Goal: Task Accomplishment & Management: Manage account settings

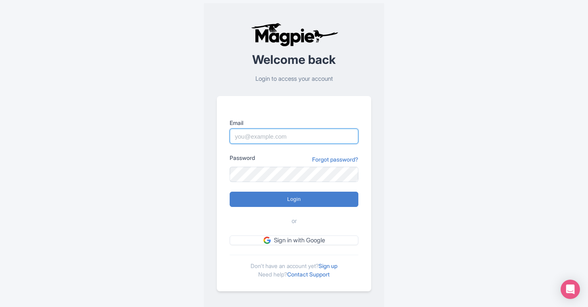
click at [264, 138] on input "Email" at bounding box center [294, 136] width 129 height 15
type input "connor@seesight-tours.com"
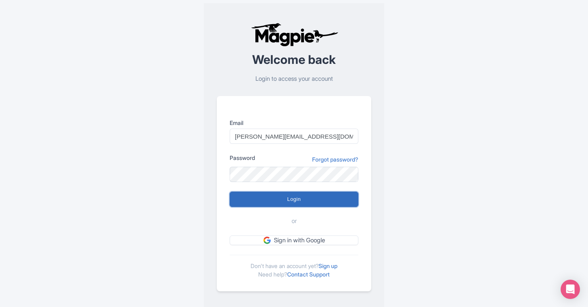
click at [301, 198] on input "Login" at bounding box center [294, 199] width 129 height 15
type input "Logging in..."
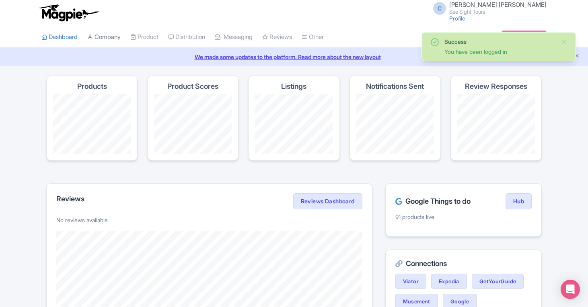
click at [107, 37] on link "Company" at bounding box center [103, 37] width 33 height 22
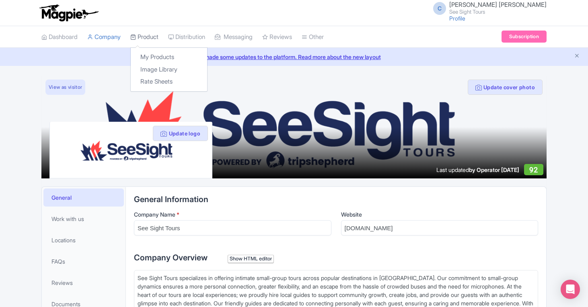
click at [156, 35] on link "Product" at bounding box center [144, 37] width 28 height 22
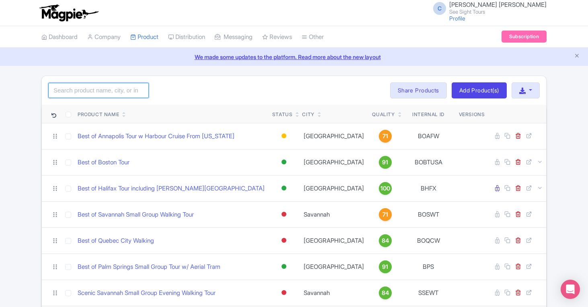
click at [95, 88] on input "search" at bounding box center [98, 90] width 100 height 15
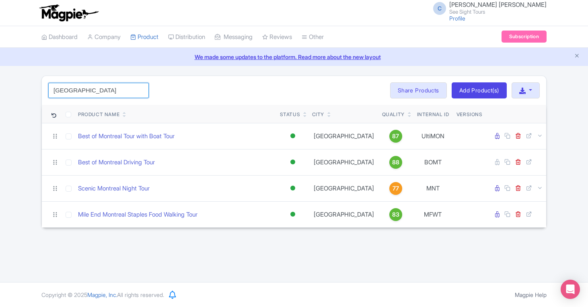
type input "[GEOGRAPHIC_DATA]"
click at [183, 95] on div "[GEOGRAPHIC_DATA] Search Bulk Actions [GEOGRAPHIC_DATA] Add to Collection Share…" at bounding box center [294, 90] width 504 height 29
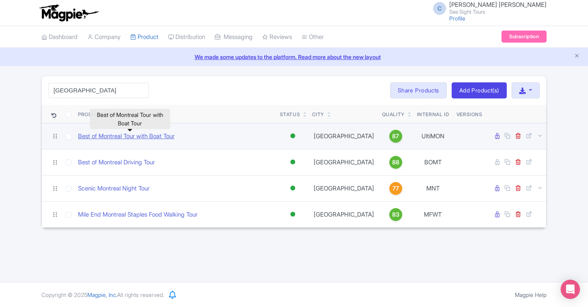
click at [111, 136] on link "Best of Montreal Tour with Boat Tour" at bounding box center [126, 136] width 96 height 9
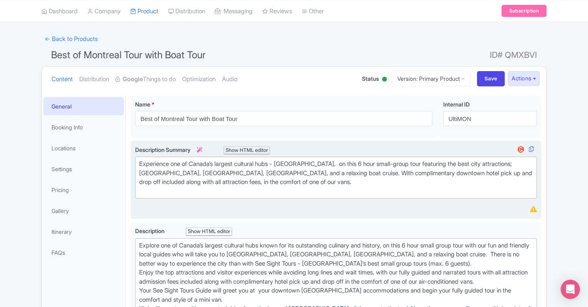
scroll to position [46, 0]
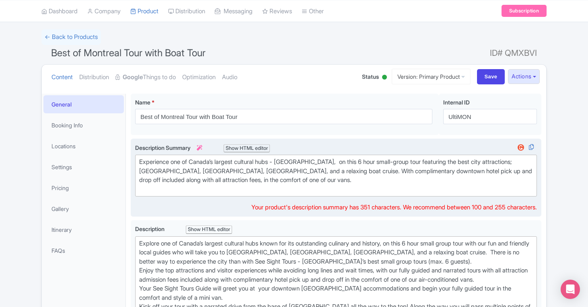
click at [379, 172] on div "Experience one of Canada’s largest cultural hubs - Montreal, on this 6 hour sma…" at bounding box center [335, 176] width 393 height 36
type trix-editor "<div>Experience one of Canada’s largest cultural hubs - Montreal,&nbsp; on this…"
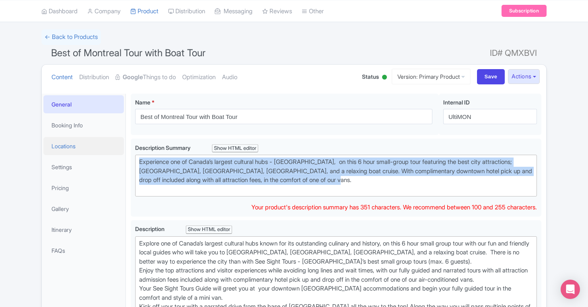
drag, startPoint x: 387, startPoint y: 181, endPoint x: 114, endPoint y: 154, distance: 274.7
copy div "Experience one of Canada’s largest cultural hubs - Montreal, on this 6 hour sma…"
click at [70, 185] on link "Pricing" at bounding box center [83, 188] width 80 height 18
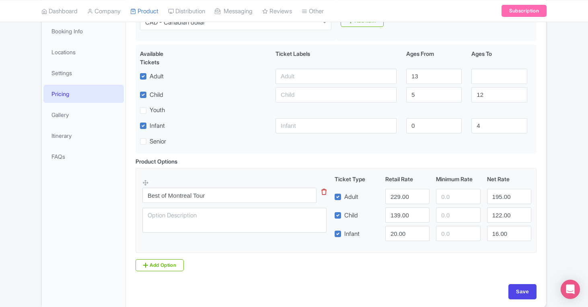
scroll to position [0, 0]
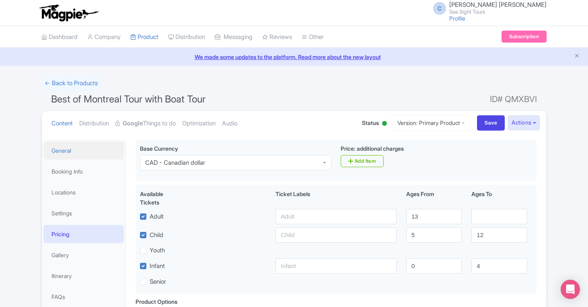
click at [68, 152] on link "General" at bounding box center [83, 150] width 80 height 18
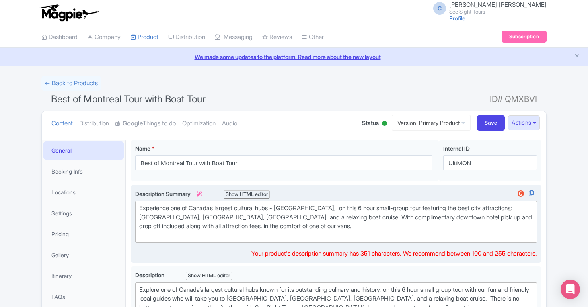
click at [210, 215] on div "Experience one of Canada’s largest cultural hubs - Montreal, on this 6 hour sma…" at bounding box center [335, 222] width 393 height 36
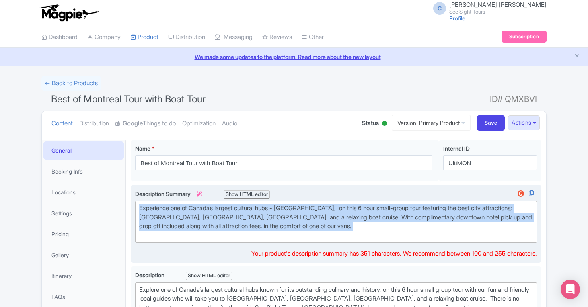
click at [210, 215] on div "Experience one of Canada’s largest cultural hubs - Montreal, on this 6 hour sma…" at bounding box center [335, 222] width 393 height 36
paste trix-editor "lore Montreal on a 6-hour small-group tour. Visit Mont-Royal Lookout, Notre-Dam…"
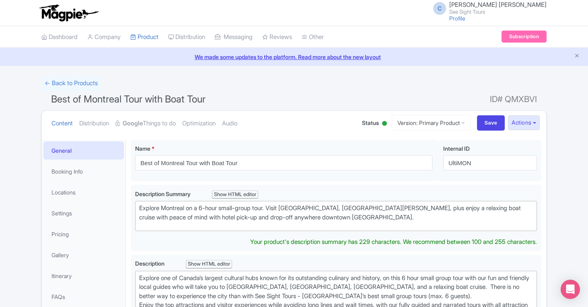
drag, startPoint x: 414, startPoint y: 219, endPoint x: 129, endPoint y: 209, distance: 284.3
copy div "Explore Montreal on a 6-hour small-group tour. Visit Mont-Royal Lookout, Notre-…"
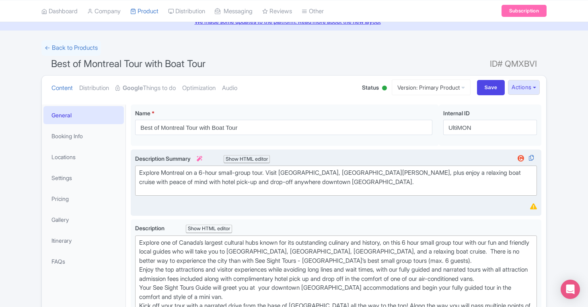
scroll to position [32, 0]
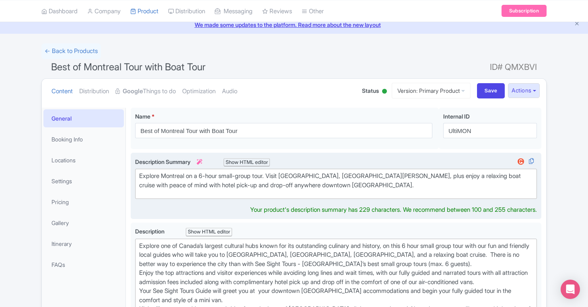
paste trix-editor "<div>Explore Montreal on a 6-hour small-group tour with hotel pickup and drop-o…"
type trix-editor "<div>Explore Montreal on a 6-hour small-group tour with hotel pickup and drop-o…"
click at [201, 204] on div "Description Summary i Show HTML editor Bold Italic Strikethrough Link Heading Q…" at bounding box center [336, 186] width 402 height 57
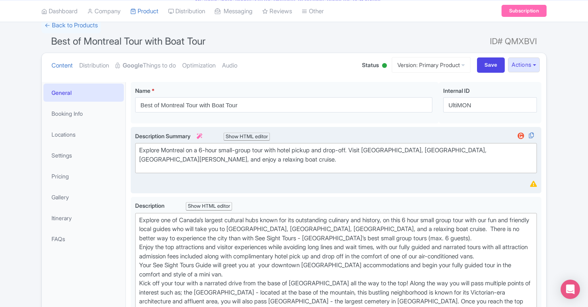
scroll to position [172, 0]
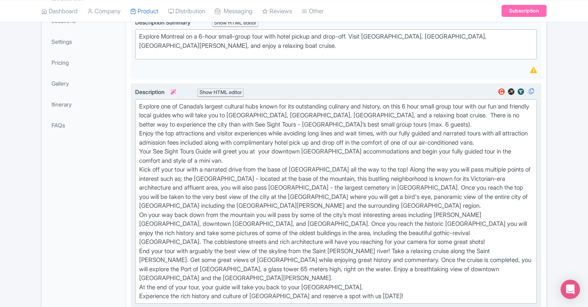
click at [205, 197] on div "Explore one of Canada’s largest cultural hubs known for its outstanding culinar…" at bounding box center [335, 201] width 393 height 199
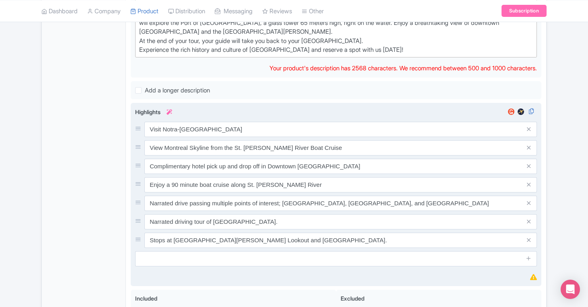
scroll to position [281, 0]
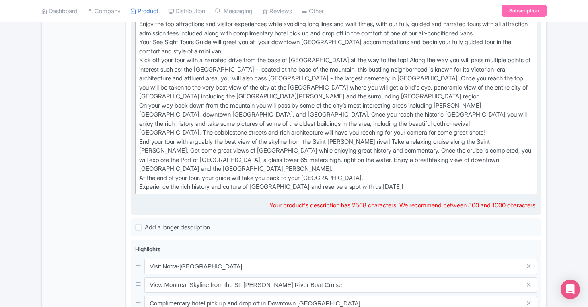
click at [325, 156] on div "Explore one of Canada’s largest cultural hubs known for its outstanding culinar…" at bounding box center [335, 92] width 393 height 199
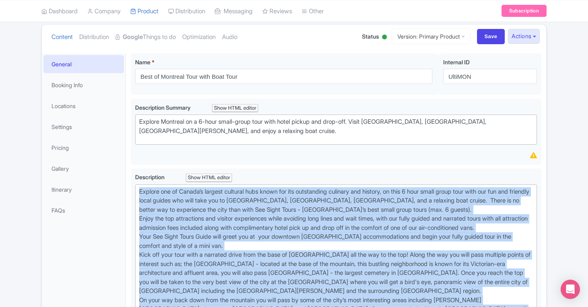
scroll to position [0, 0]
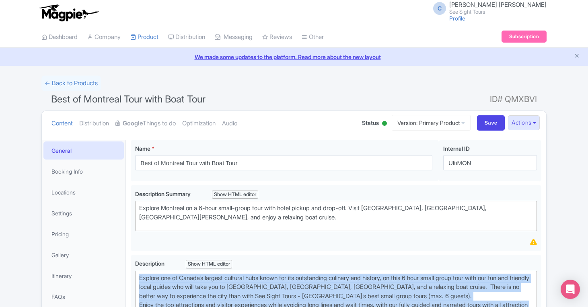
drag, startPoint x: 406, startPoint y: 201, endPoint x: 135, endPoint y: -11, distance: 344.2
click at [135, 0] on html "C Connor Hoskins See Sight Tours Profile Users Settings Sign out Dashboard Comp…" at bounding box center [294, 153] width 588 height 307
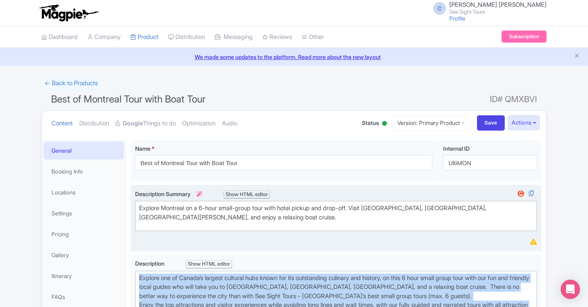
copy div "Explore one of Canada’s largest cultural hubs known for its outstanding culinar…"
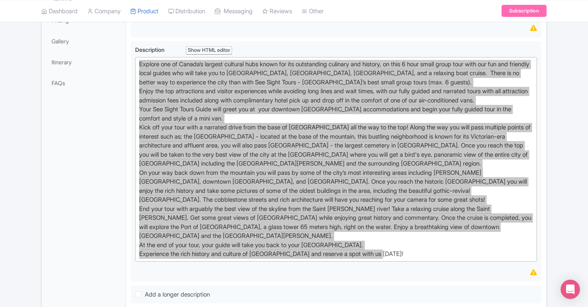
scroll to position [228, 0]
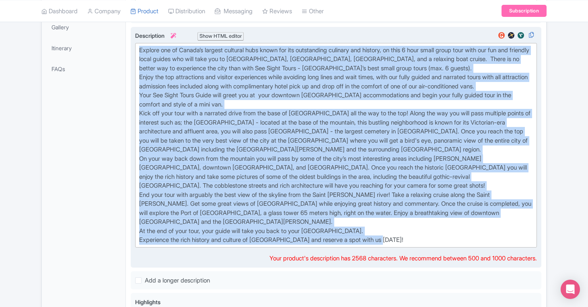
paste trix-editor "<div>Discover one of Canada’s most vibrant cultural hubs on this <strong>6-hour…"
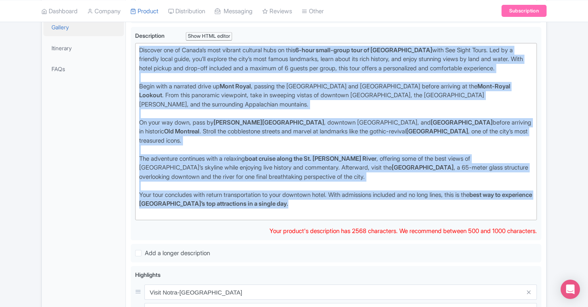
drag, startPoint x: 301, startPoint y: 192, endPoint x: 123, endPoint y: 30, distance: 240.7
click at [123, 30] on div "General Booking Info Locations Settings Pricing Gallery Itinerary FAQs Best of …" at bounding box center [294, 294] width 504 height 775
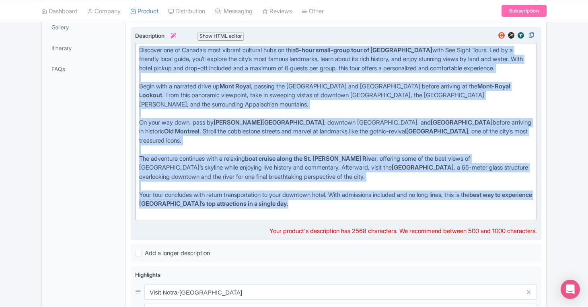
copy trix-editor "Discover one of Canada’s most vibrant cultural hubs on this 6-hour small-group …"
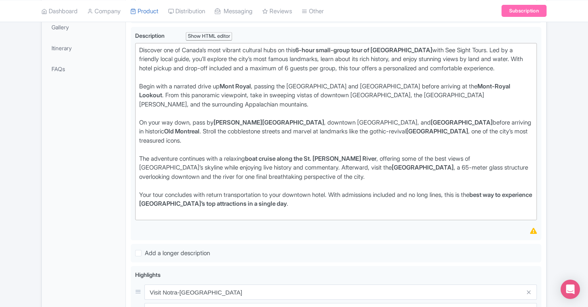
click at [555, 98] on div "Success Data saved automatically ← Back to Products Best of Montreal Tour with …" at bounding box center [294, 265] width 588 height 834
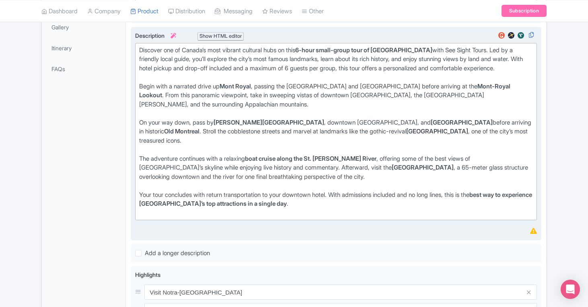
click at [397, 121] on div "On your way down, pass by McGill University , downtown Montreal, and Chinatown …" at bounding box center [335, 136] width 393 height 36
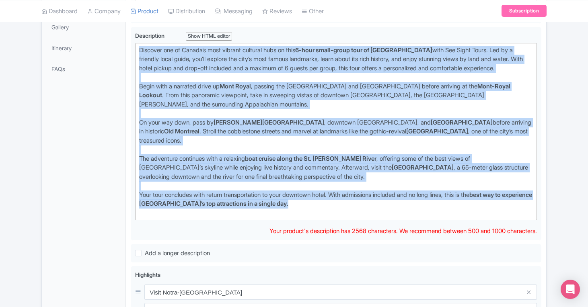
drag, startPoint x: 303, startPoint y: 195, endPoint x: 127, endPoint y: 20, distance: 248.1
click at [127, 20] on div "C Connor Hoskins See Sight Tours Profile Users Settings Sign out Dashboard Comp…" at bounding box center [294, 232] width 588 height 920
paste trix-editor "<div>Discover one of Canada’s most vibrant cities on this <strong>6-hour small-…"
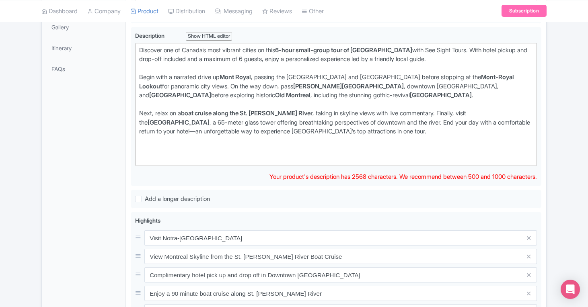
click at [108, 156] on div "General Booking Info Locations Settings Pricing Gallery Itinerary FAQs" at bounding box center [84, 269] width 84 height 715
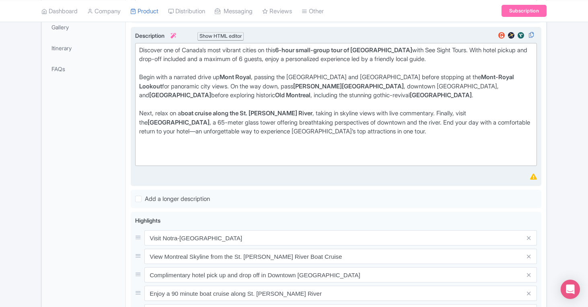
click at [199, 150] on div at bounding box center [335, 154] width 393 height 18
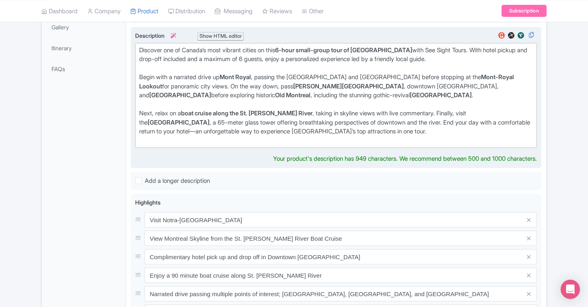
click at [75, 111] on div "General Booking Info Locations Settings Pricing Gallery Itinerary FAQs" at bounding box center [84, 260] width 84 height 697
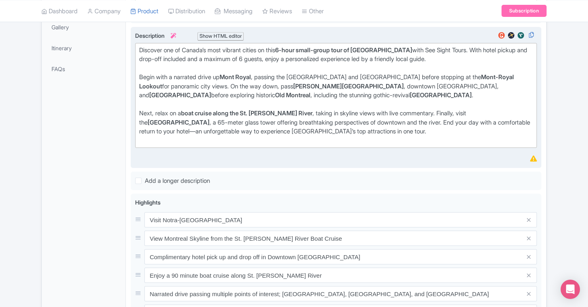
click at [152, 141] on div at bounding box center [335, 140] width 393 height 9
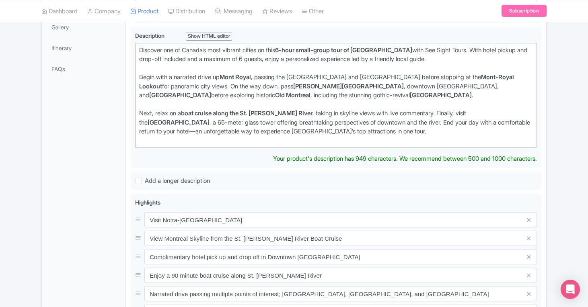
click at [103, 149] on div "General Booking Info Locations Settings Pricing Gallery Itinerary FAQs" at bounding box center [84, 260] width 84 height 697
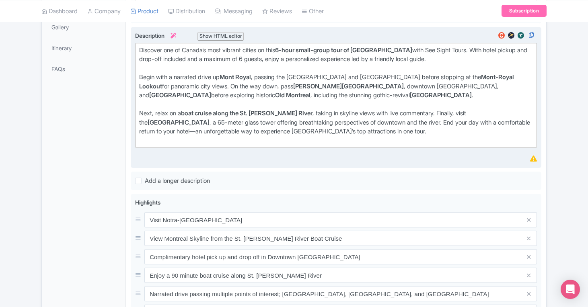
click at [141, 139] on div at bounding box center [335, 140] width 393 height 9
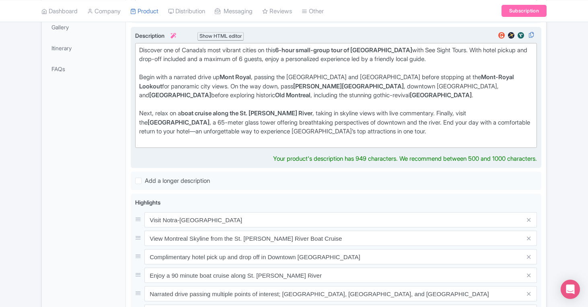
type trix-editor "<div>Discover one of Canada’s most vibrant cities on this <strong>6-hour small-…"
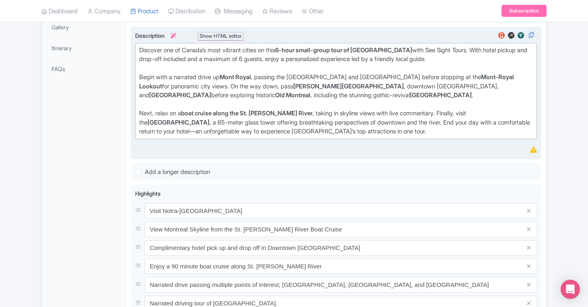
click at [94, 161] on div "General Booking Info Locations Settings Pricing Gallery Itinerary FAQs" at bounding box center [84, 256] width 84 height 688
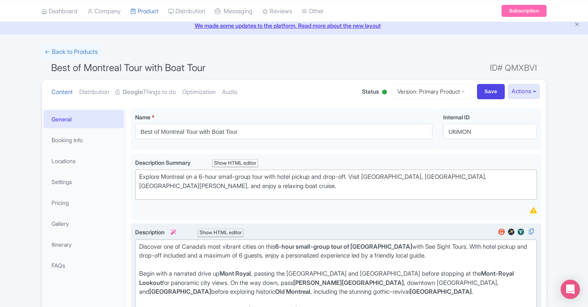
scroll to position [31, 0]
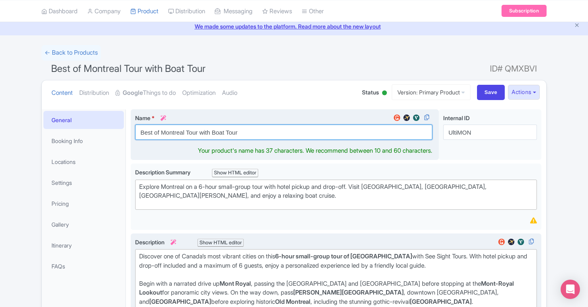
click at [140, 131] on input "Best of Montreal Tour with Boat Tour" at bounding box center [283, 132] width 297 height 15
drag, startPoint x: 270, startPoint y: 132, endPoint x: 226, endPoint y: 131, distance: 43.4
click at [226, 131] on input "Montreal Premium Driving Tour Best of Montreal Tour with Boat Tour" at bounding box center [283, 132] width 297 height 15
drag, startPoint x: 268, startPoint y: 131, endPoint x: 238, endPoint y: 131, distance: 30.5
click at [238, 131] on input "Montreal Premium Driving Tour with Boat Tour" at bounding box center [283, 132] width 297 height 15
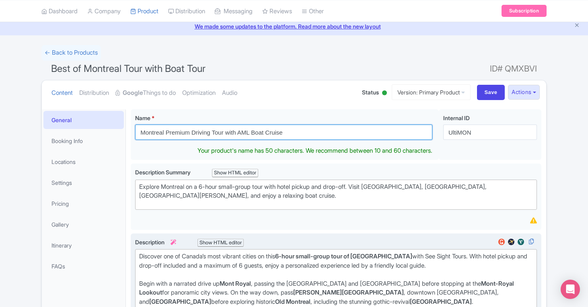
type input "Montreal Premium Driving Tour with AML Boat Cruise"
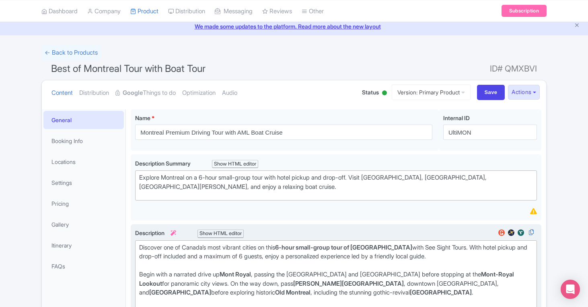
click at [297, 88] on ul "Content Distribution Google Things to do Optimization Audio" at bounding box center [198, 92] width 301 height 25
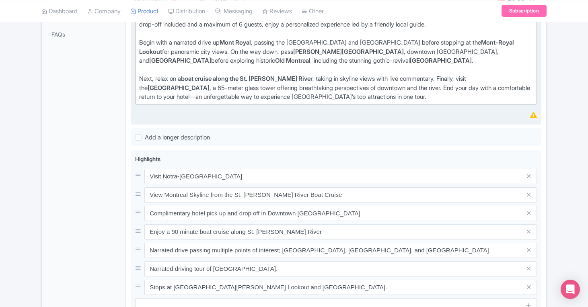
scroll to position [301, 0]
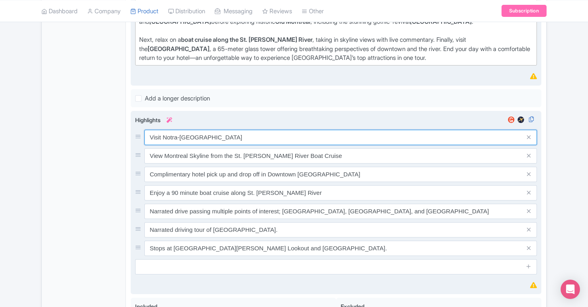
drag, startPoint x: 237, startPoint y: 133, endPoint x: 282, endPoint y: 139, distance: 45.4
click at [282, 139] on input "Visit Notra-Dame Basilica" at bounding box center [340, 137] width 392 height 15
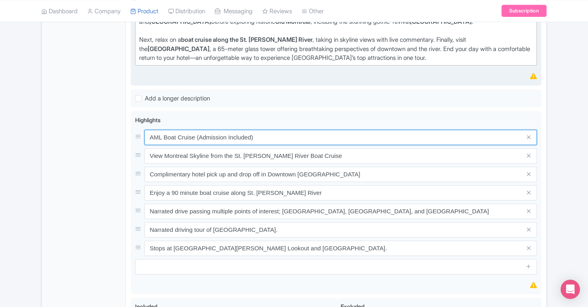
type input "AML Boat Cruise (Admission Included)"
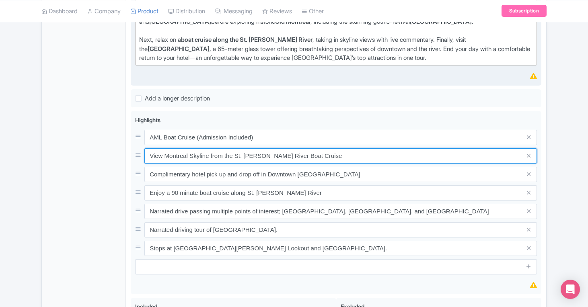
drag, startPoint x: 332, startPoint y: 156, endPoint x: 121, endPoint y: 156, distance: 211.4
click at [121, 156] on div "General Booking Info Locations Settings Pricing Gallery Itinerary FAQs Best of …" at bounding box center [294, 180] width 504 height 693
paste input "Port of Montreal Tower"
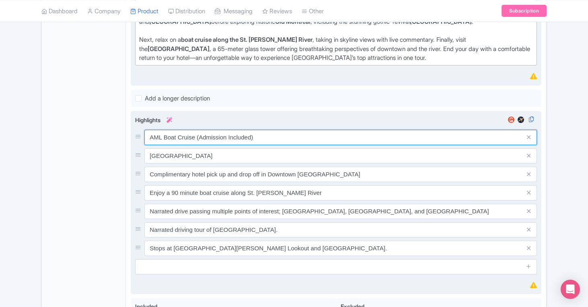
drag, startPoint x: 263, startPoint y: 133, endPoint x: 205, endPoint y: 136, distance: 58.3
click at [205, 136] on input "AML Boat Cruise (Admission Included)" at bounding box center [340, 137] width 392 height 15
drag, startPoint x: 260, startPoint y: 139, endPoint x: 197, endPoint y: 138, distance: 63.5
click at [197, 138] on input "AML Boat Cruise (Admission Included)" at bounding box center [340, 137] width 392 height 15
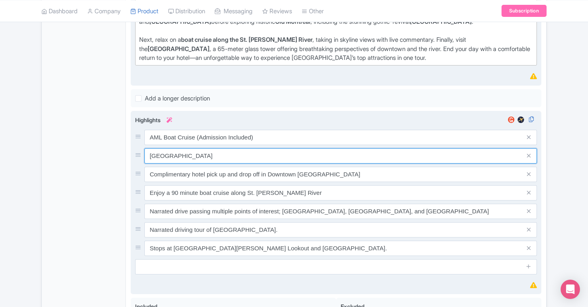
click at [230, 153] on input "Port of Montreal Tower" at bounding box center [340, 155] width 392 height 15
paste input "(Admission Included)"
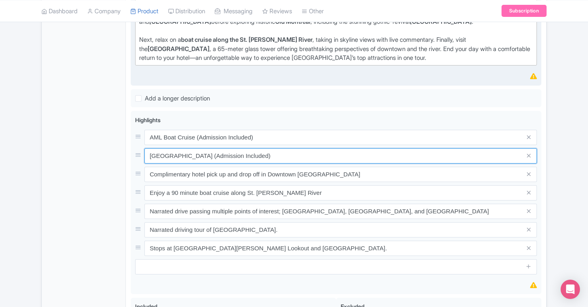
type input "[GEOGRAPHIC_DATA] (Admission Included)"
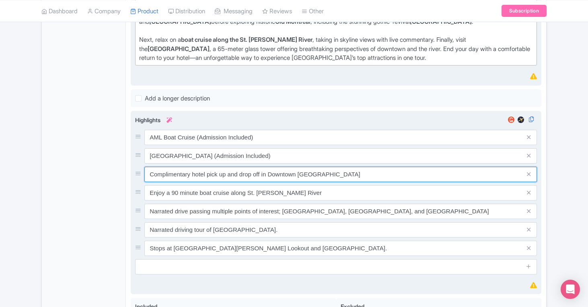
drag, startPoint x: 344, startPoint y: 174, endPoint x: 131, endPoint y: 175, distance: 213.0
click at [131, 175] on div "Visit Notra-Dame Basilica View Montreal Skyline from the St. Lawrence River Boa…" at bounding box center [336, 203] width 410 height 184
paste input "Admission to Notre-Dame Basilica"
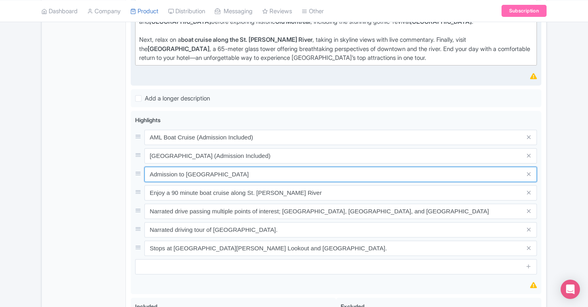
drag, startPoint x: 185, startPoint y: 174, endPoint x: 127, endPoint y: 168, distance: 58.2
click at [129, 169] on div "Best of Montreal Tour with Boat Tour Name * i Montreal Premium Driving Tour wit…" at bounding box center [336, 180] width 420 height 693
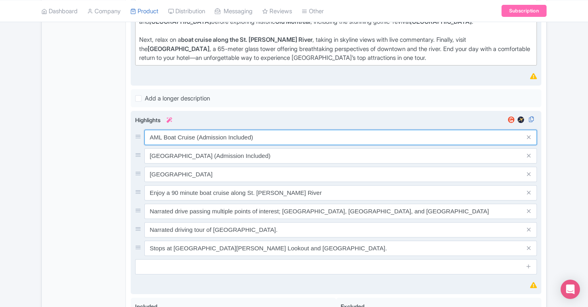
drag, startPoint x: 269, startPoint y: 137, endPoint x: 197, endPoint y: 135, distance: 72.8
click at [197, 135] on input "AML Boat Cruise (Admission Included)" at bounding box center [340, 137] width 392 height 15
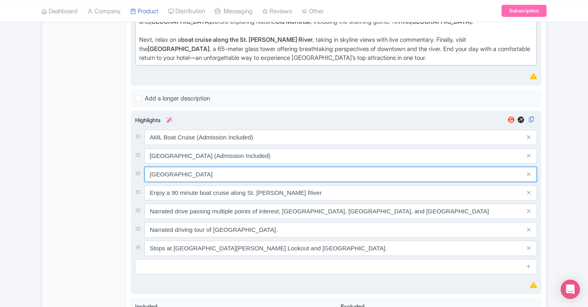
click at [231, 173] on input "Notre-Dame Basilica" at bounding box center [340, 174] width 392 height 15
paste input "(Admission Included)"
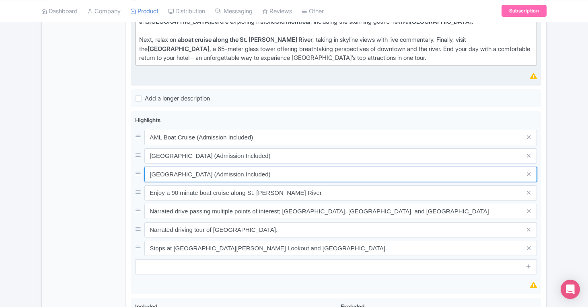
type input "[GEOGRAPHIC_DATA] (Admission Included)"
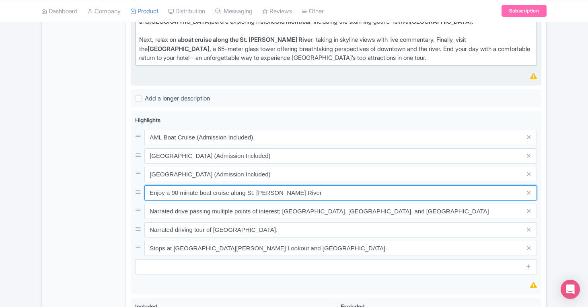
drag, startPoint x: 318, startPoint y: 192, endPoint x: 121, endPoint y: 196, distance: 197.4
click at [121, 196] on div "General Booking Info Locations Settings Pricing Gallery Itinerary FAQs Best of …" at bounding box center [294, 180] width 504 height 693
type input "Hotel Pick-Up and Drop-Off Anywhere Downtown [GEOGRAPHIC_DATA]"
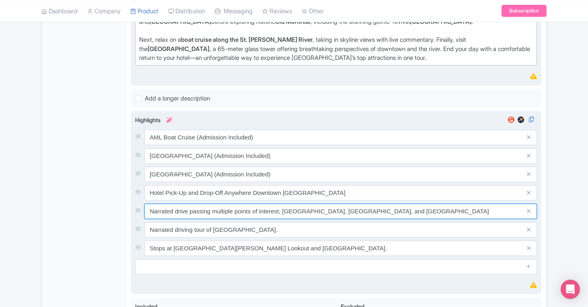
click at [218, 215] on input "Narrated drive passing multiple points of interest; Notre Dame des neiges Cemet…" at bounding box center [340, 211] width 392 height 15
drag, startPoint x: 281, startPoint y: 214, endPoint x: 209, endPoint y: 212, distance: 71.2
click at [209, 212] on input "Narrated drive passing multiple points of interest; Notre Dame des neiges Cemet…" at bounding box center [340, 211] width 392 height 15
drag, startPoint x: 459, startPoint y: 211, endPoint x: 135, endPoint y: 205, distance: 323.6
click at [135, 205] on div "Narrated drive passing Notre Dame des neiges Cemetery, Golden Square Mile, and …" at bounding box center [336, 211] width 402 height 15
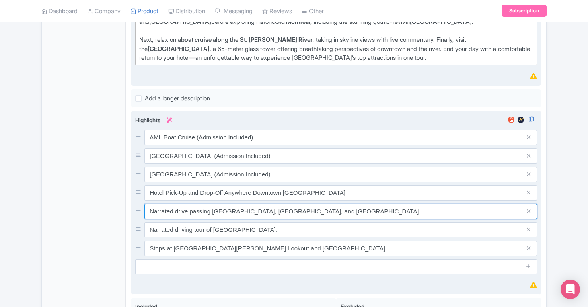
type input "Narrated drive passing Notre Dame des neiges Cemetery, Golden Square Mile, and …"
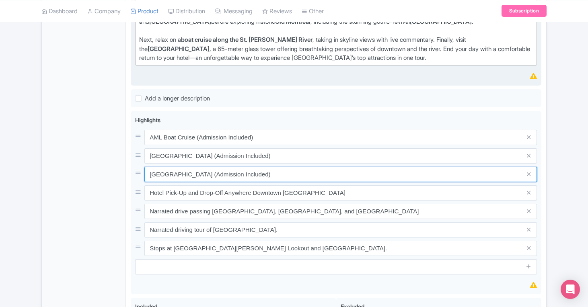
drag, startPoint x: 287, startPoint y: 176, endPoint x: 115, endPoint y: 165, distance: 171.6
click at [115, 165] on div "General Booking Info Locations Settings Pricing Gallery Itinerary FAQs Best of …" at bounding box center [294, 180] width 504 height 693
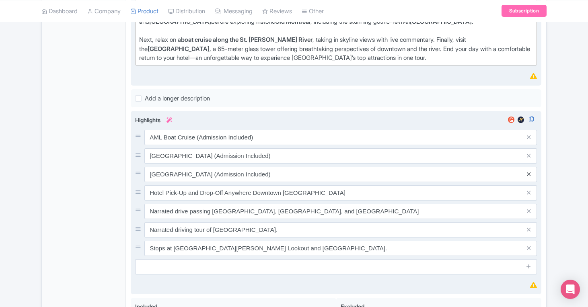
click at [529, 174] on icon at bounding box center [529, 174] width 4 height 6
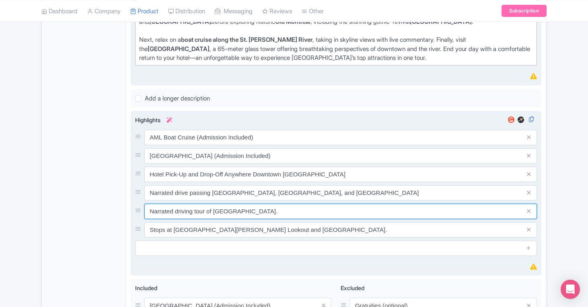
click at [268, 216] on input "Narrated driving tour of [GEOGRAPHIC_DATA]." at bounding box center [340, 211] width 392 height 15
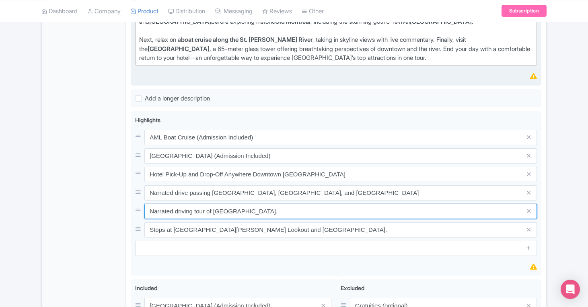
drag, startPoint x: 285, startPoint y: 213, endPoint x: 121, endPoint y: 209, distance: 164.4
click at [121, 209] on div "General Booking Info Locations Settings Pricing Gallery Itinerary FAQs Best of …" at bounding box center [294, 171] width 504 height 674
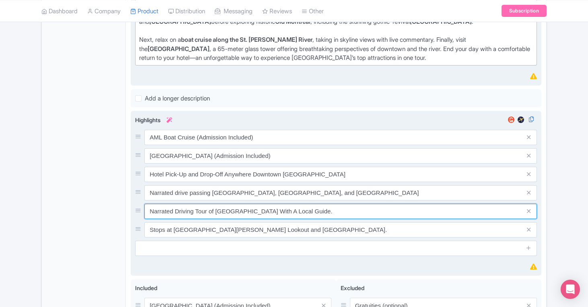
type input "Narrated Driving Tour of [GEOGRAPHIC_DATA] With A Local Guide."
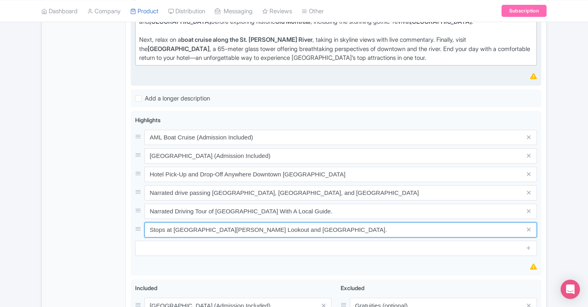
drag, startPoint x: 341, startPoint y: 231, endPoint x: 130, endPoint y: 229, distance: 211.0
click at [130, 229] on div "Best of Montreal Tour with Boat Tour Name * i Montreal Premium Driving Tour wit…" at bounding box center [336, 171] width 420 height 674
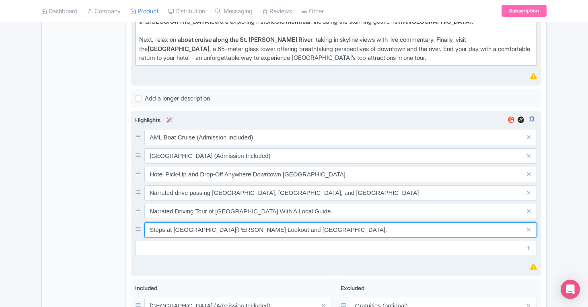
click at [332, 230] on input "Stops at [GEOGRAPHIC_DATA][PERSON_NAME] Lookout and [GEOGRAPHIC_DATA]." at bounding box center [340, 229] width 392 height 15
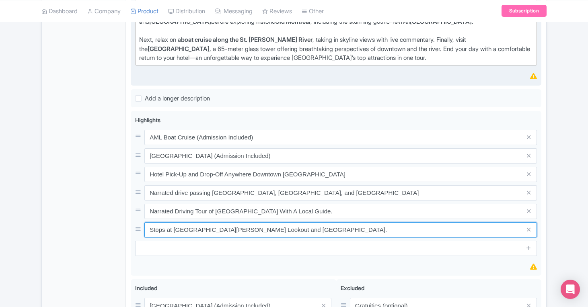
drag, startPoint x: 332, startPoint y: 230, endPoint x: 120, endPoint y: 231, distance: 211.8
click at [120, 231] on div "General Booking Info Locations Settings Pricing Gallery Itinerary FAQs Best of …" at bounding box center [294, 171] width 504 height 674
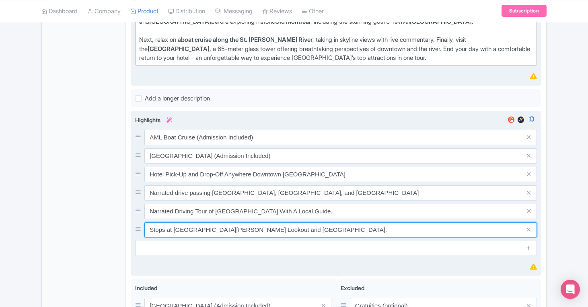
paste input "cenic city vistas from Mont-Royal Lookout"
paste input "St. Joseph’s Oratory Lookout"
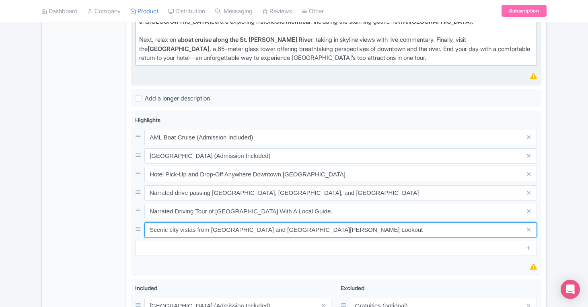
type input "Scenic city vistas from [GEOGRAPHIC_DATA] and [GEOGRAPHIC_DATA][PERSON_NAME] Lo…"
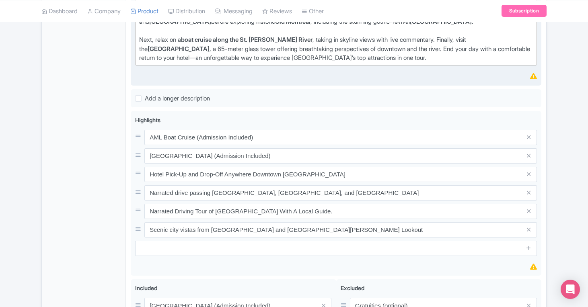
click at [63, 172] on div "General Booking Info Locations Settings Pricing Gallery Itinerary FAQs" at bounding box center [84, 173] width 84 height 670
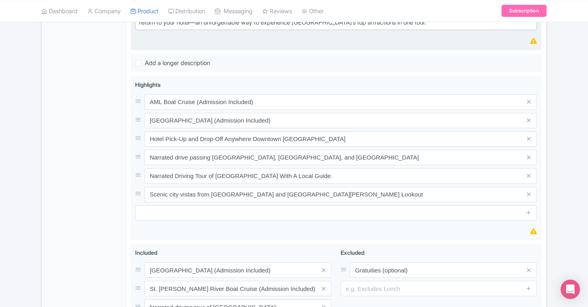
scroll to position [265, 0]
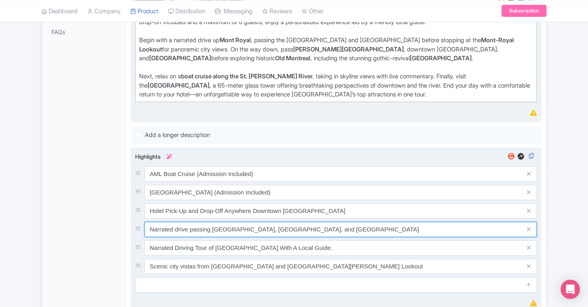
click at [424, 228] on input "Narrated drive passing Notre Dame des neiges Cemetery, Golden Square Mile, and …" at bounding box center [340, 229] width 392 height 15
drag, startPoint x: 443, startPoint y: 228, endPoint x: 363, endPoint y: 228, distance: 79.2
click at [363, 228] on input "Narrated drive passing Notre Dame des neiges Cemetery, Golden Square Mile, and …" at bounding box center [340, 229] width 392 height 15
click at [305, 231] on input "Narrated drive passing Notre Dame des neiges Cemetery, Golden Square Mile" at bounding box center [340, 229] width 392 height 15
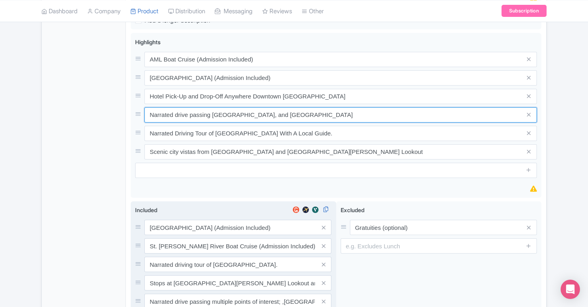
scroll to position [380, 0]
type input "Narrated drive passing [GEOGRAPHIC_DATA], and [GEOGRAPHIC_DATA]"
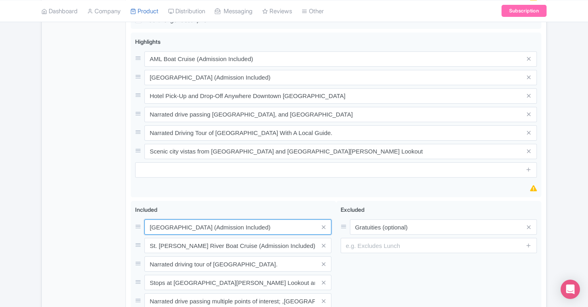
drag, startPoint x: 281, startPoint y: 229, endPoint x: 123, endPoint y: 225, distance: 157.6
click at [123, 225] on div "General Booking Info Locations Settings Pricing Gallery Itinerary FAQs Best of …" at bounding box center [294, 92] width 504 height 674
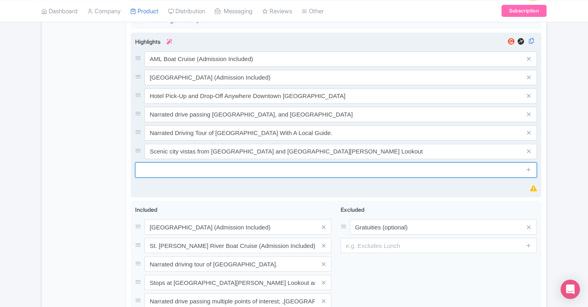
click at [170, 165] on input "text" at bounding box center [336, 169] width 402 height 15
paste input "[GEOGRAPHIC_DATA] (Admission Included)"
type input "[GEOGRAPHIC_DATA] (Admission Included)"
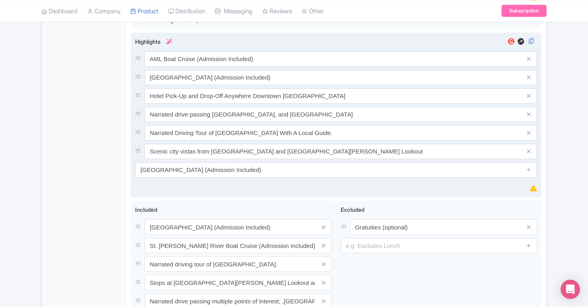
click at [427, 186] on div "Highlights i AML Boat Cruise (Admission Included) Port of Montreal Tower (Admis…" at bounding box center [336, 115] width 402 height 156
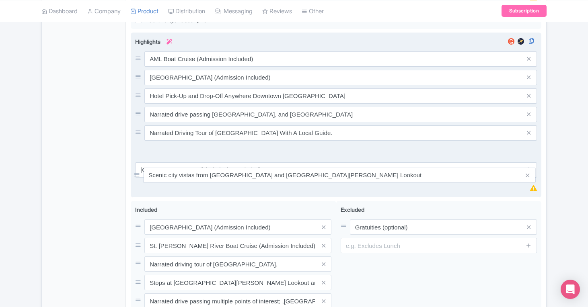
drag, startPoint x: 138, startPoint y: 150, endPoint x: 137, endPoint y: 174, distance: 24.1
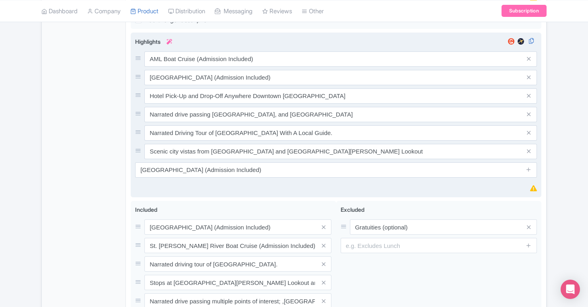
click at [98, 173] on div "General Booking Info Locations Settings Pricing Gallery Itinerary FAQs" at bounding box center [84, 95] width 84 height 670
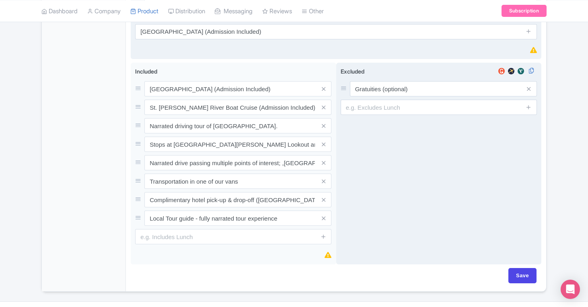
scroll to position [537, 0]
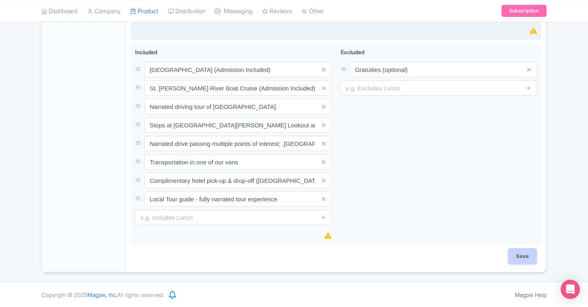
click at [526, 255] on input "Save" at bounding box center [522, 256] width 28 height 15
type input "Saving..."
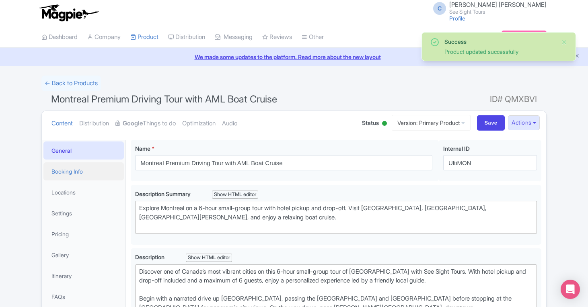
click at [74, 172] on link "Booking Info" at bounding box center [83, 171] width 80 height 18
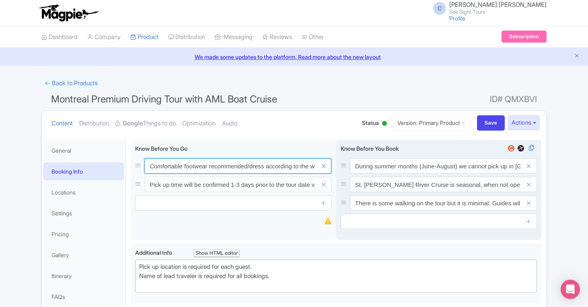
scroll to position [0, 18]
drag, startPoint x: 281, startPoint y: 170, endPoint x: 345, endPoint y: 165, distance: 64.9
click at [345, 165] on div "Comfortable footwear recommended/dress according to the weather Pick up time wi…" at bounding box center [336, 192] width 410 height 104
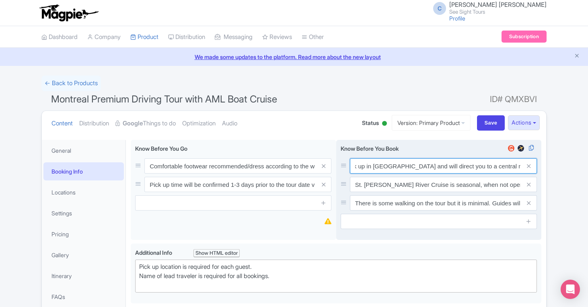
scroll to position [0, 140]
drag, startPoint x: 461, startPoint y: 167, endPoint x: 378, endPoint y: 165, distance: 83.2
click at [378, 165] on input "During summer months (June-August) we cannot pick up in [GEOGRAPHIC_DATA] and w…" at bounding box center [443, 165] width 187 height 15
click at [383, 187] on input "St. [PERSON_NAME] River Cruise is seasonal, when not operating it will be repla…" at bounding box center [443, 184] width 187 height 15
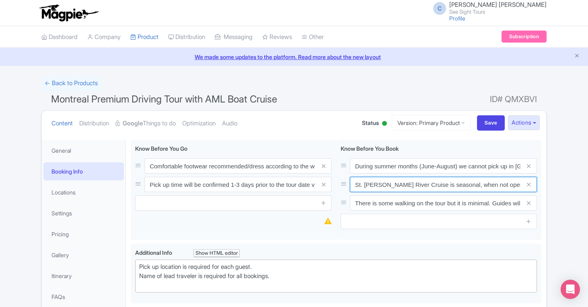
drag, startPoint x: 451, startPoint y: 190, endPoint x: 589, endPoint y: 165, distance: 140.5
click at [587, 165] on html "C [PERSON_NAME] [PERSON_NAME] See Sight Tours Profile Users Settings Sign out D…" at bounding box center [294, 153] width 588 height 307
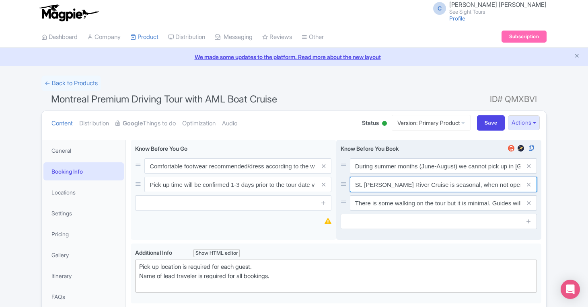
click at [490, 186] on input "St. [PERSON_NAME] River Cruise is seasonal, when not operating it will be repla…" at bounding box center [443, 184] width 187 height 15
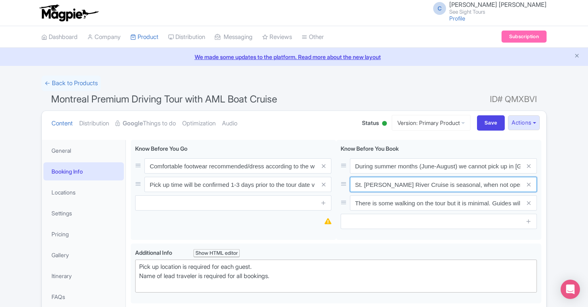
scroll to position [0, 94]
drag, startPoint x: 490, startPoint y: 186, endPoint x: 571, endPoint y: 182, distance: 80.9
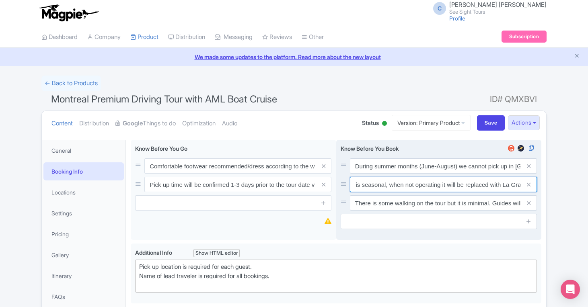
click at [486, 182] on input "St. [PERSON_NAME] River Cruise is seasonal, when not operating it will be repla…" at bounding box center [443, 184] width 187 height 15
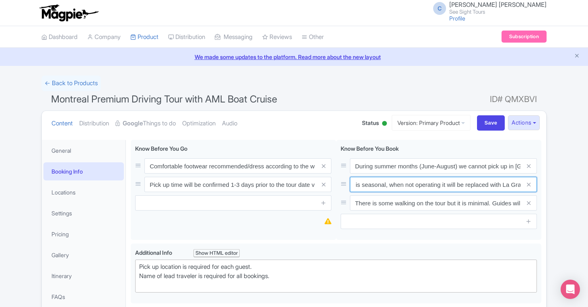
drag, startPoint x: 479, startPoint y: 184, endPoint x: 547, endPoint y: 185, distance: 68.7
click at [540, 186] on div "During summer months (June-August) we cannot pick up in [GEOGRAPHIC_DATA] and w…" at bounding box center [438, 190] width 205 height 100
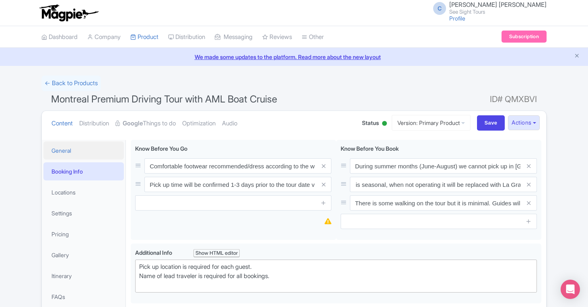
click at [113, 159] on link "General" at bounding box center [83, 150] width 80 height 18
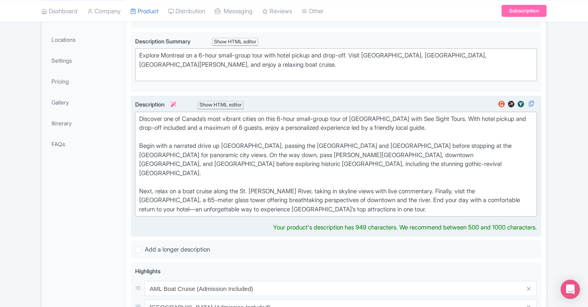
scroll to position [215, 0]
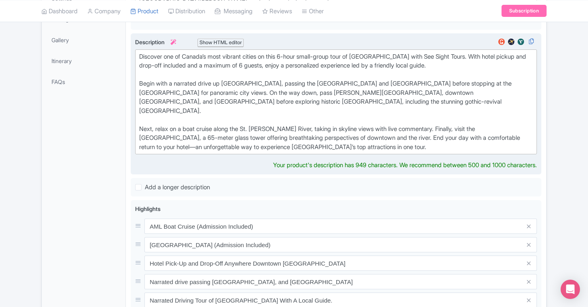
click at [301, 121] on div "Discover one of Canada’s most vibrant cities on this 6-hour small-group tour of…" at bounding box center [335, 102] width 393 height 100
click at [302, 119] on div "Discover one of Canada’s most vibrant cities on this 6-hour small-group tour of…" at bounding box center [335, 102] width 393 height 100
click at [299, 120] on div "Discover one of Canada’s most vibrant cities on this 6-hour small-group tour of…" at bounding box center [335, 102] width 393 height 100
click at [301, 121] on div "Discover one of Canada’s most vibrant cities on this 6-hour small-group tour of…" at bounding box center [335, 102] width 393 height 100
click at [287, 120] on div "Discover one of Canada’s most vibrant cities on this 6-hour small-group tour of…" at bounding box center [335, 102] width 393 height 100
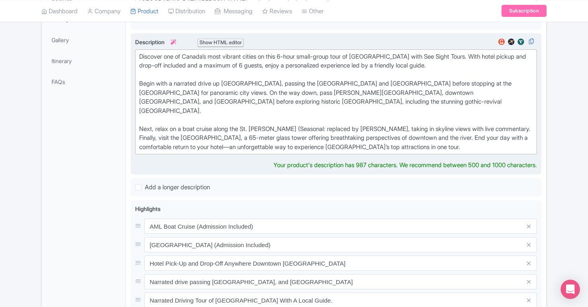
click at [410, 121] on div "Discover one of Canada’s most vibrant cities on this 6-hour small-group tour of…" at bounding box center [335, 102] width 393 height 100
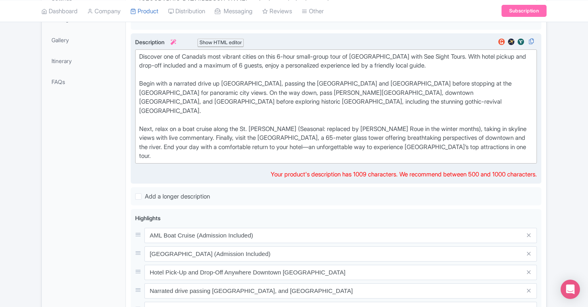
type trix-editor "<lor>Ipsumdol sit am Consec’a elit seddoei tempor in utla 1-etdo magna-aliqu en…"
click at [217, 173] on div "Montreal Premium Driving Tour with AML Boat Cruise Name * i Montreal Premium Dr…" at bounding box center [336, 263] width 410 height 676
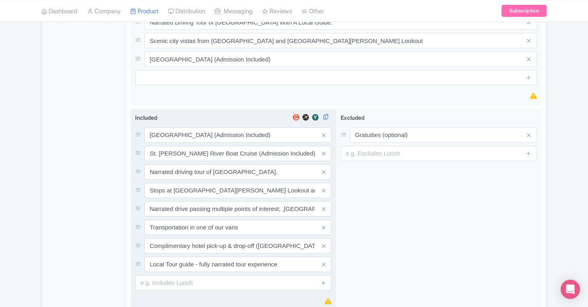
scroll to position [549, 0]
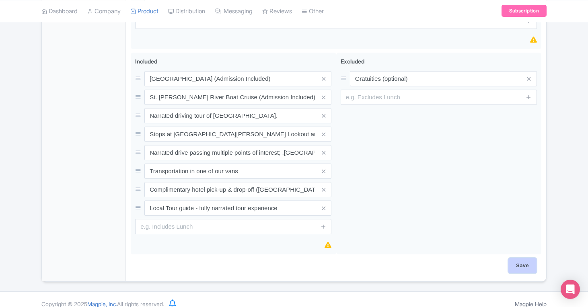
click at [518, 258] on input "Save" at bounding box center [522, 265] width 28 height 15
type input "Saving..."
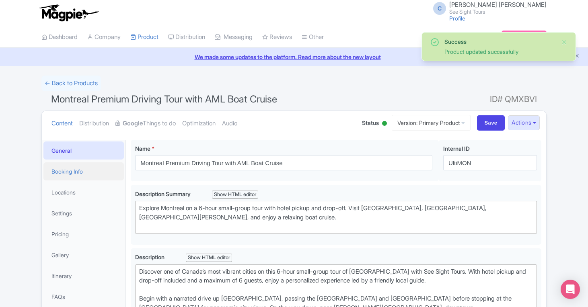
click at [60, 170] on link "Booking Info" at bounding box center [83, 171] width 80 height 18
